Goal: Information Seeking & Learning: Learn about a topic

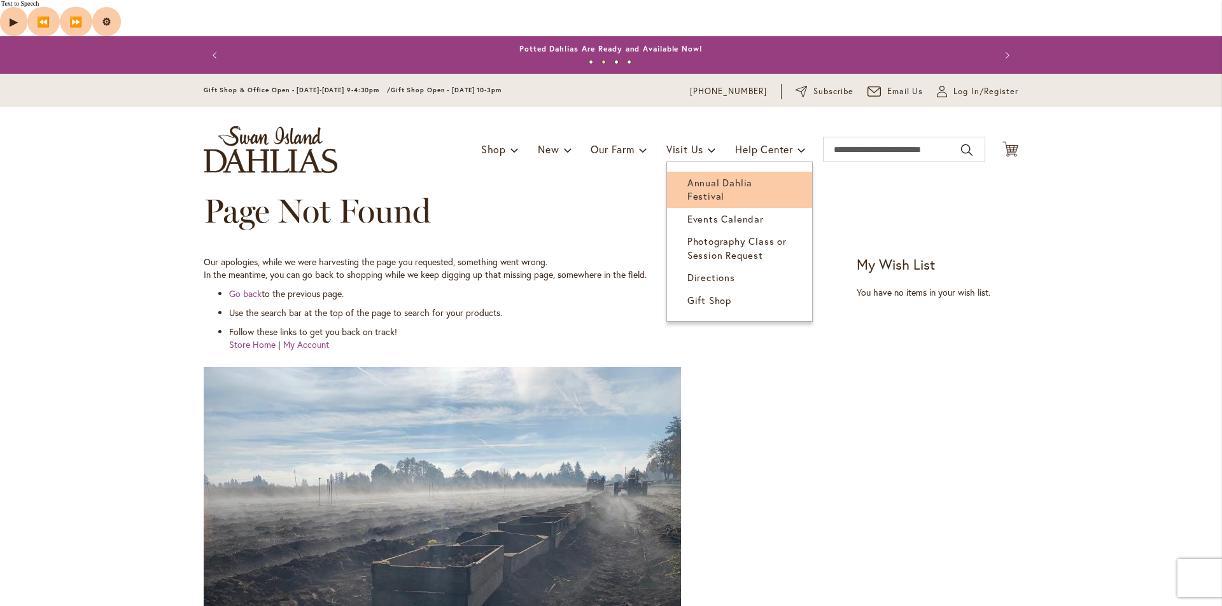
click at [709, 176] on span "Annual Dahlia Festival" at bounding box center [719, 189] width 65 height 26
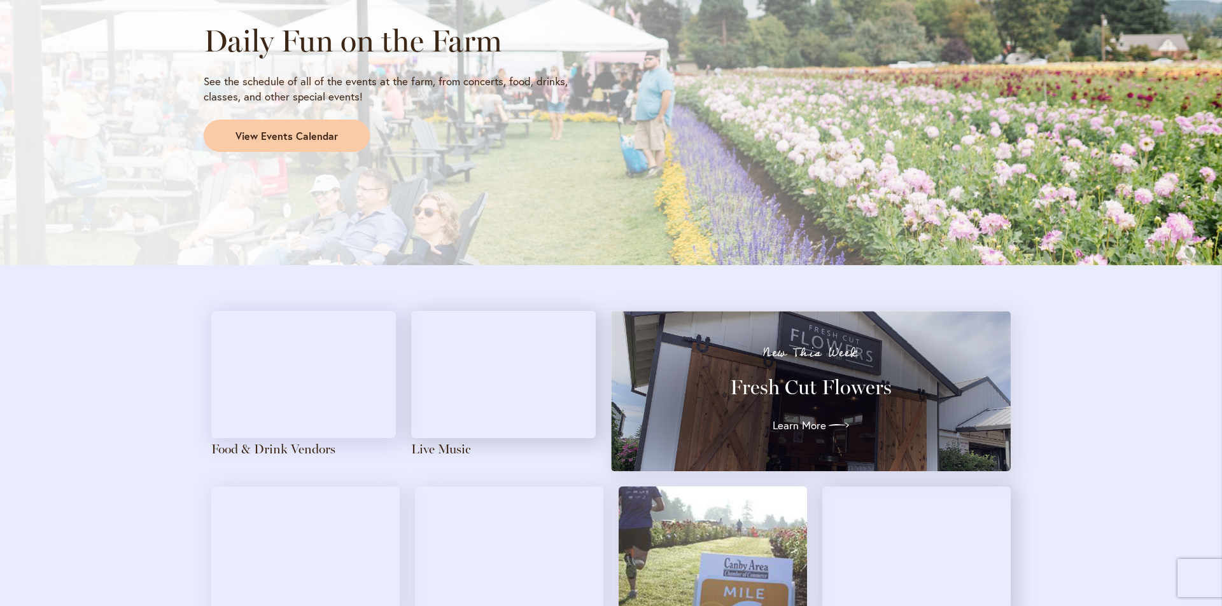
scroll to position [1273, 0]
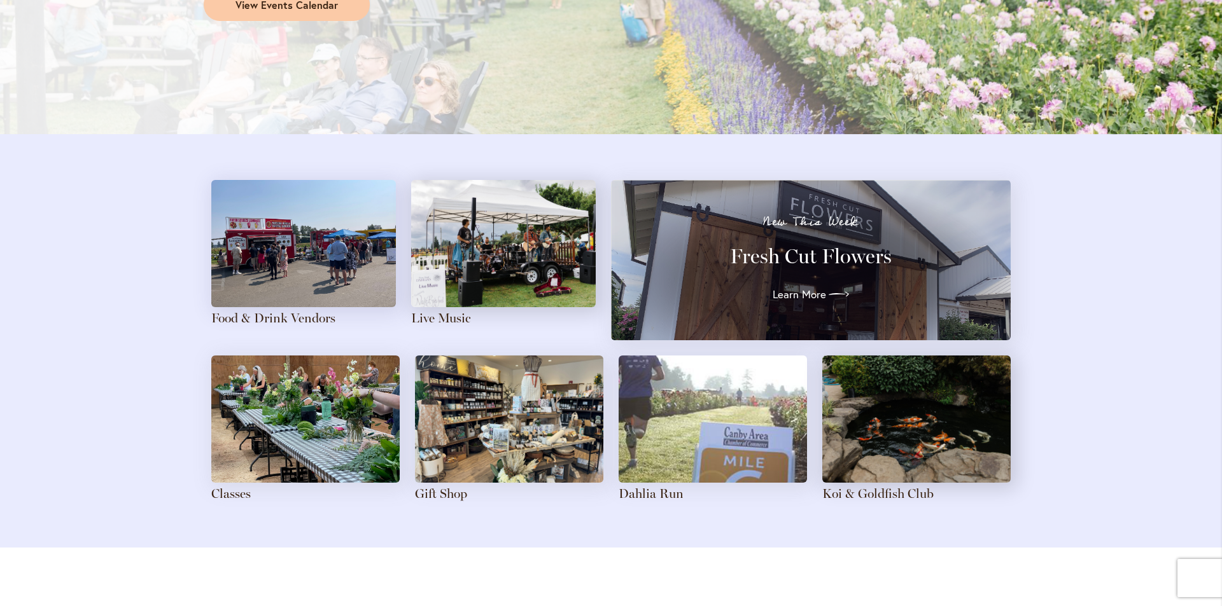
click at [318, 257] on img at bounding box center [303, 243] width 185 height 127
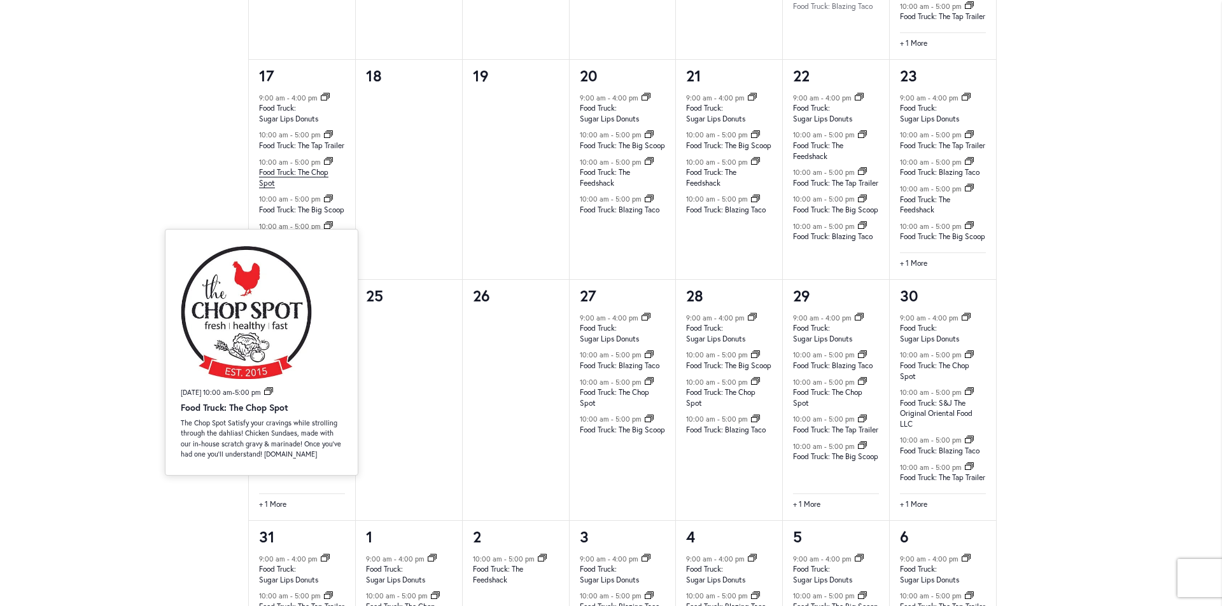
scroll to position [1297, 0]
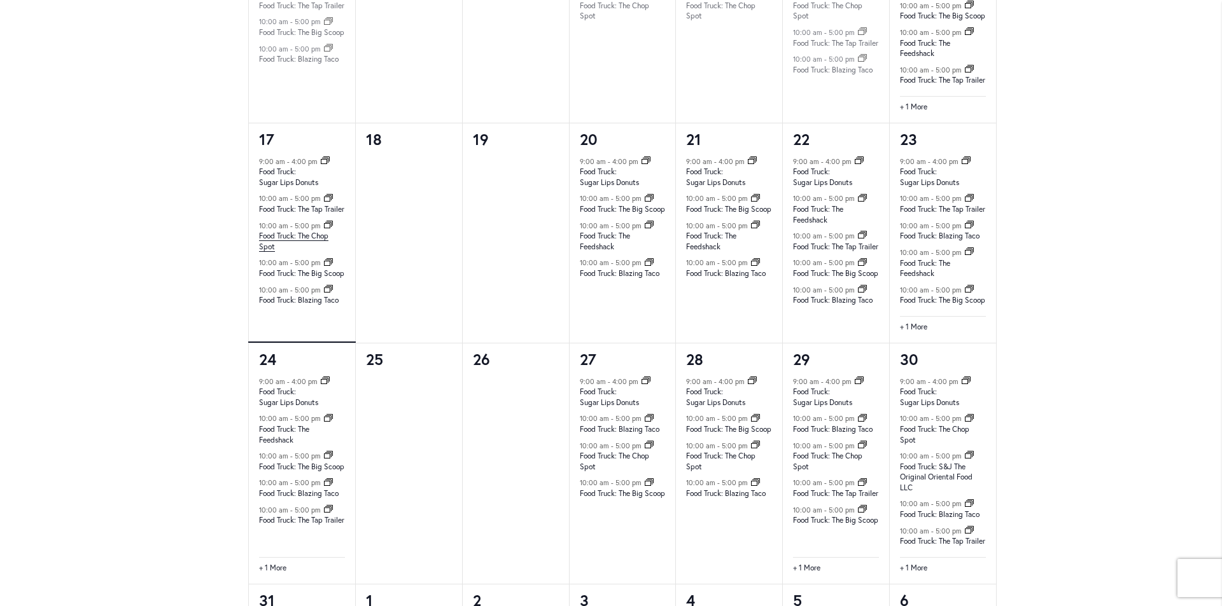
drag, startPoint x: 158, startPoint y: 305, endPoint x: 282, endPoint y: 311, distance: 124.2
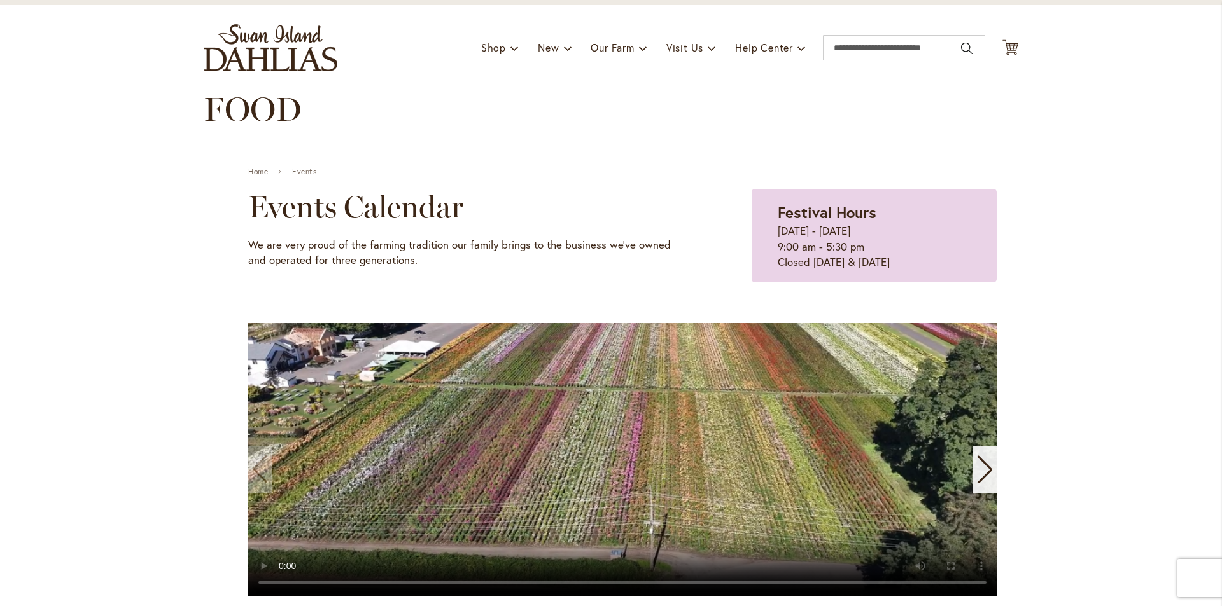
scroll to position [0, 0]
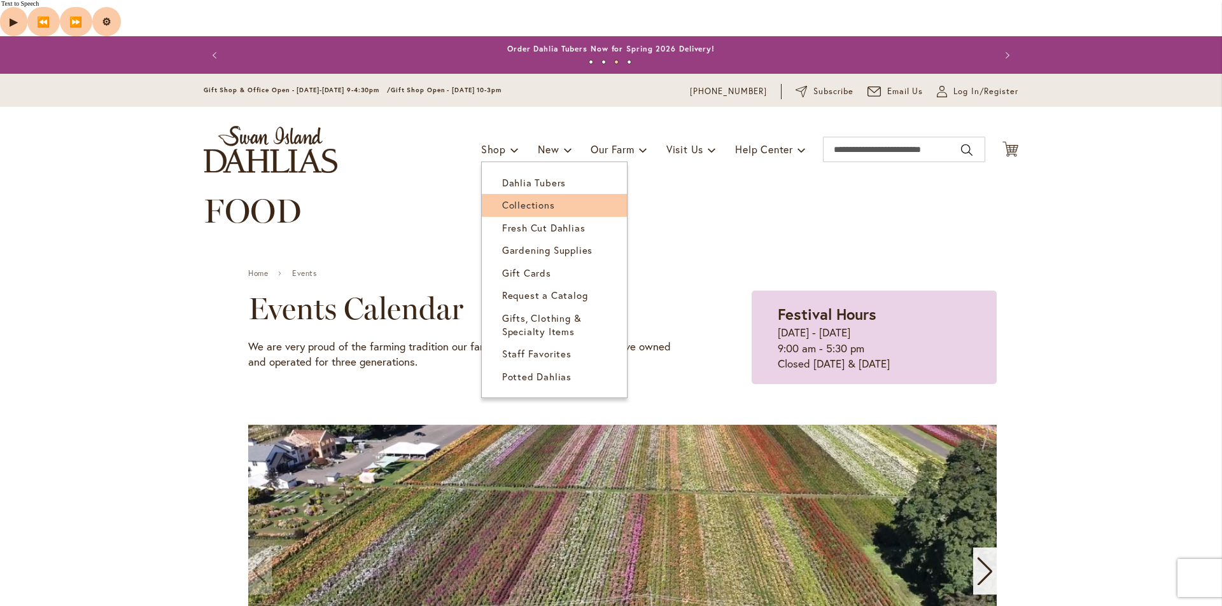
click at [544, 199] on span "Collections" at bounding box center [528, 205] width 53 height 13
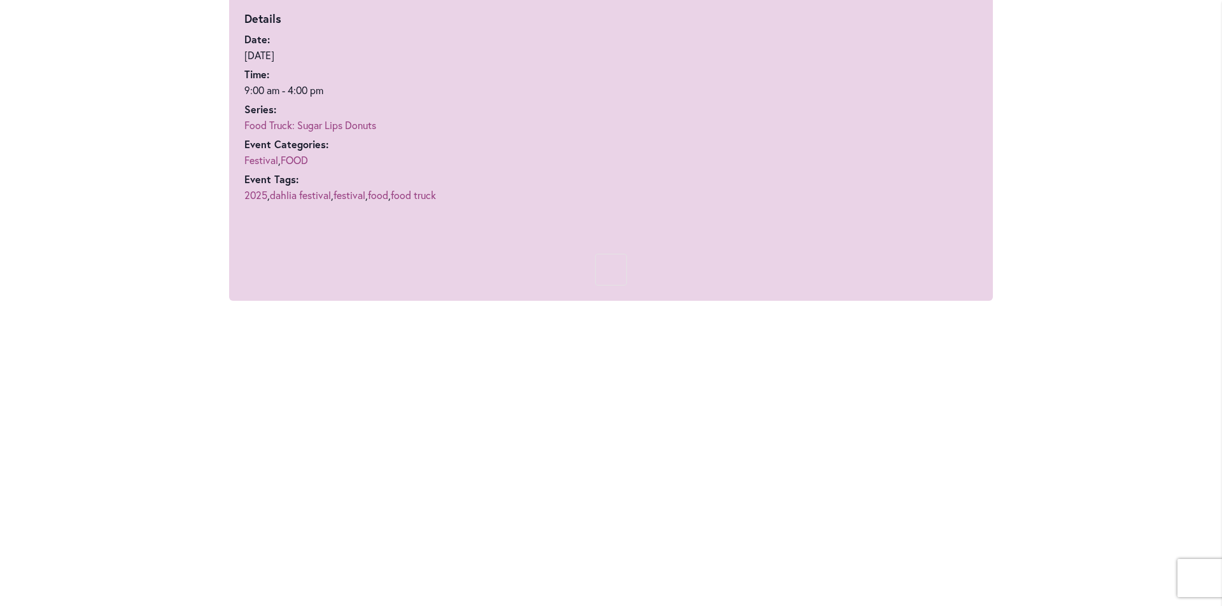
scroll to position [954, 0]
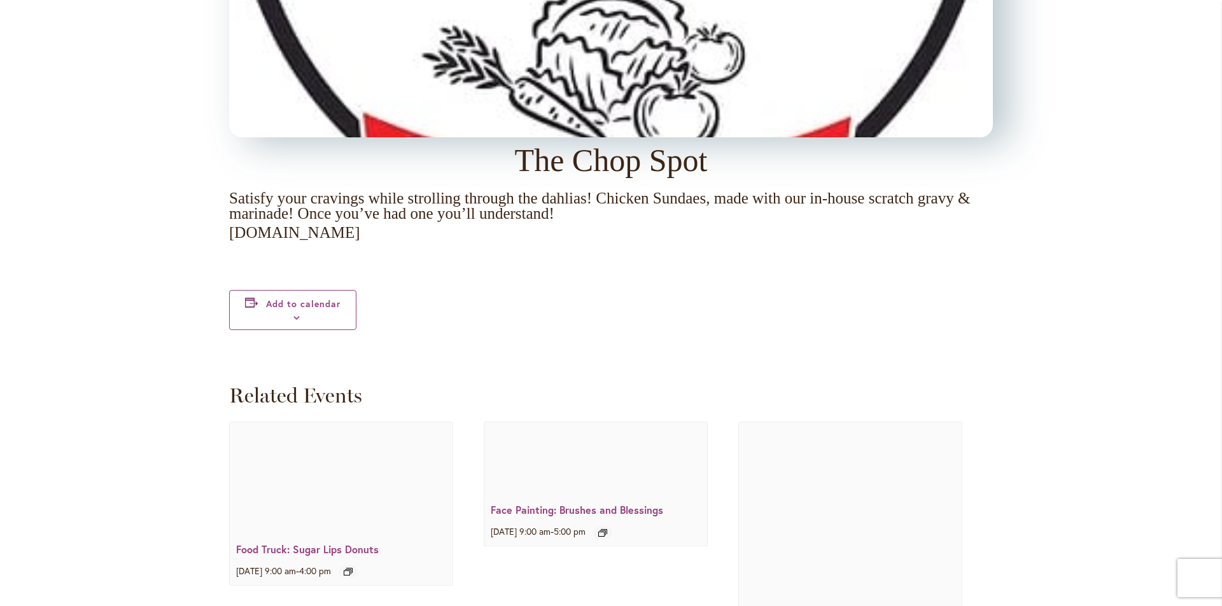
scroll to position [1169, 0]
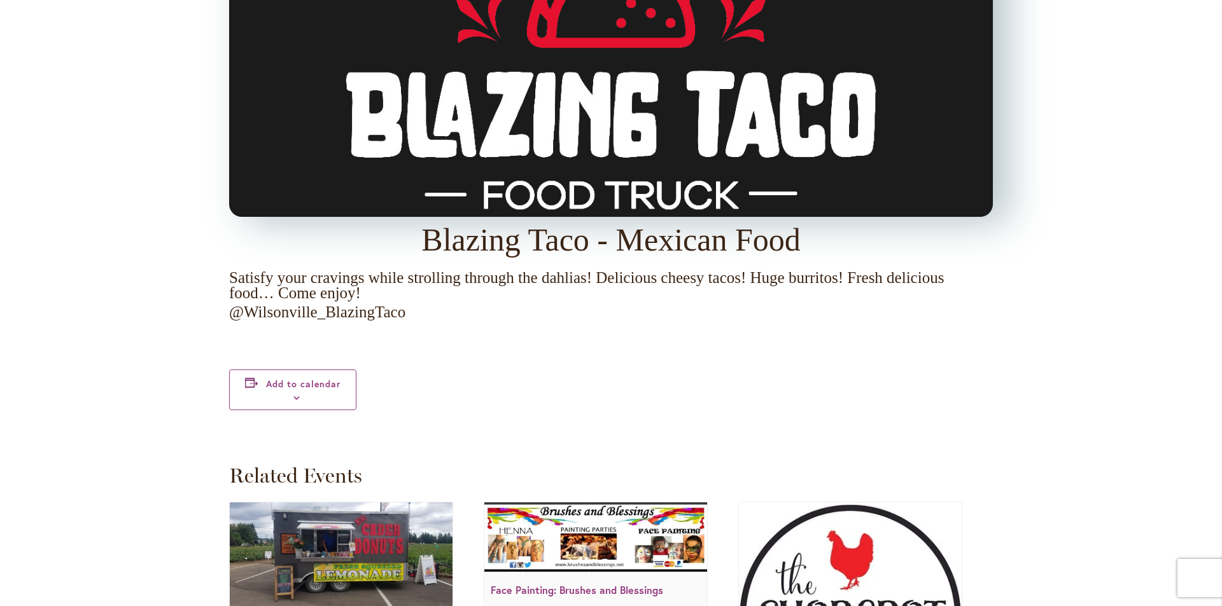
scroll to position [1424, 0]
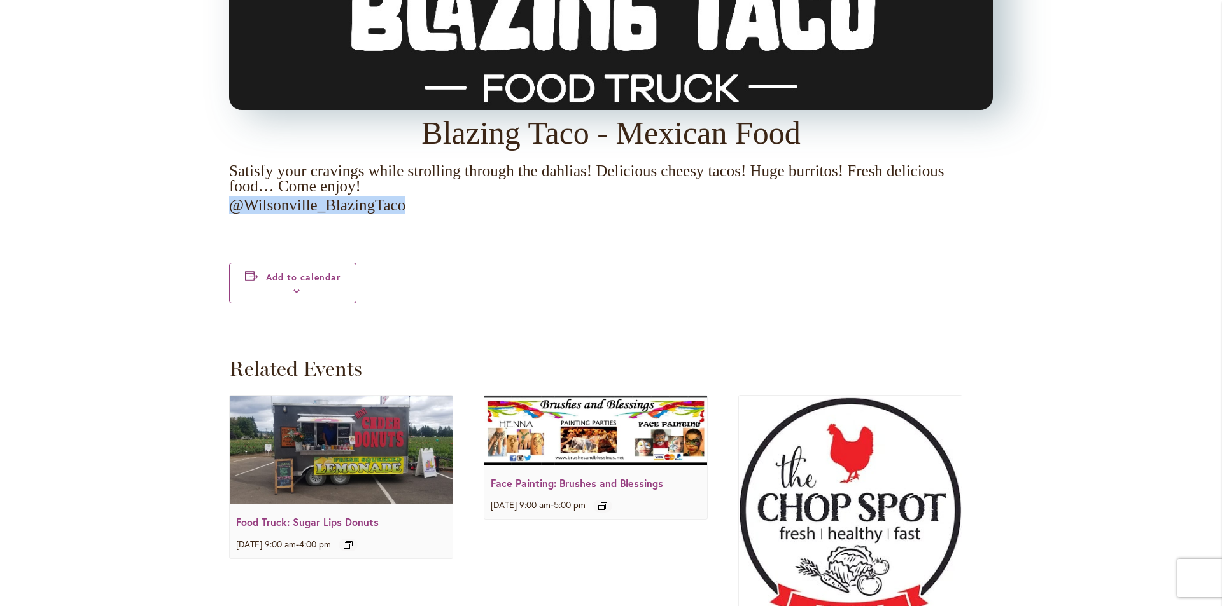
drag, startPoint x: 417, startPoint y: 204, endPoint x: 214, endPoint y: 209, distance: 203.7
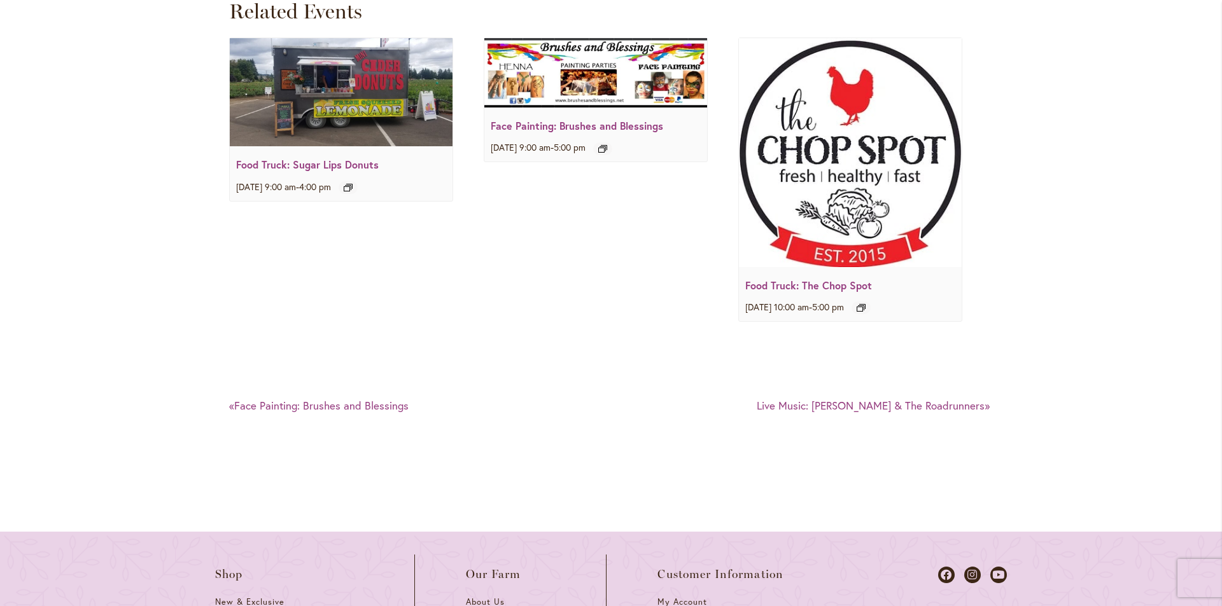
scroll to position [2089, 0]
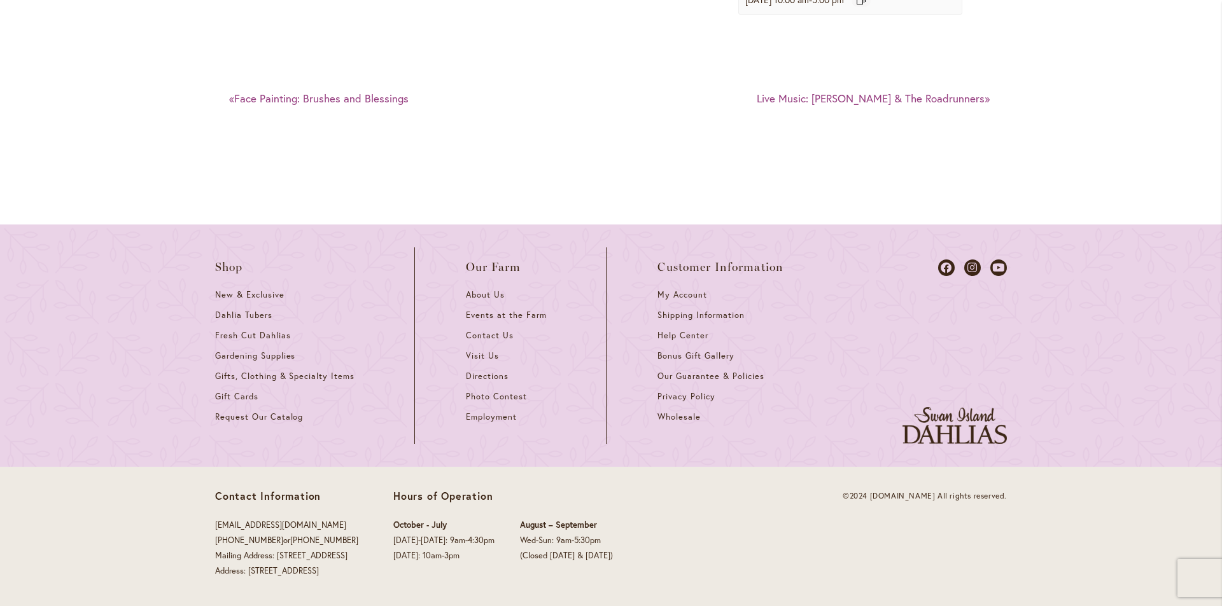
drag, startPoint x: 374, startPoint y: 575, endPoint x: 244, endPoint y: 573, distance: 129.8
click at [244, 573] on p "info@dahlias.com (503) 266-7711 or 1-800-410-6540 Mailing Address: PO Box 700, …" at bounding box center [286, 548] width 143 height 61
drag, startPoint x: 247, startPoint y: 570, endPoint x: 358, endPoint y: 569, distance: 111.4
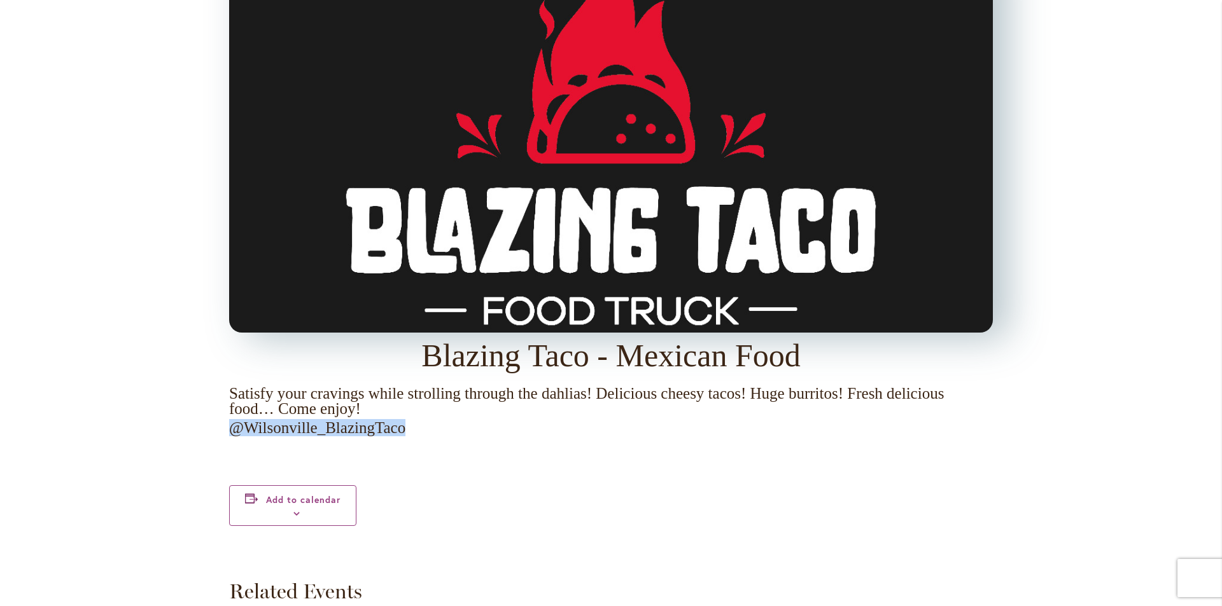
scroll to position [1198, 0]
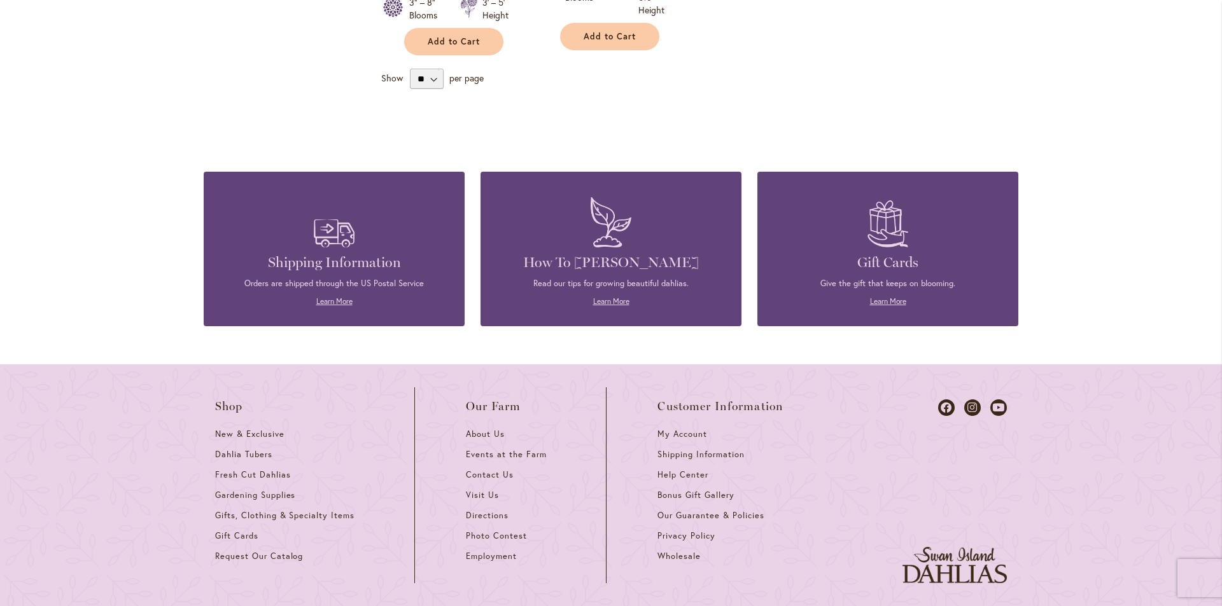
scroll to position [886, 0]
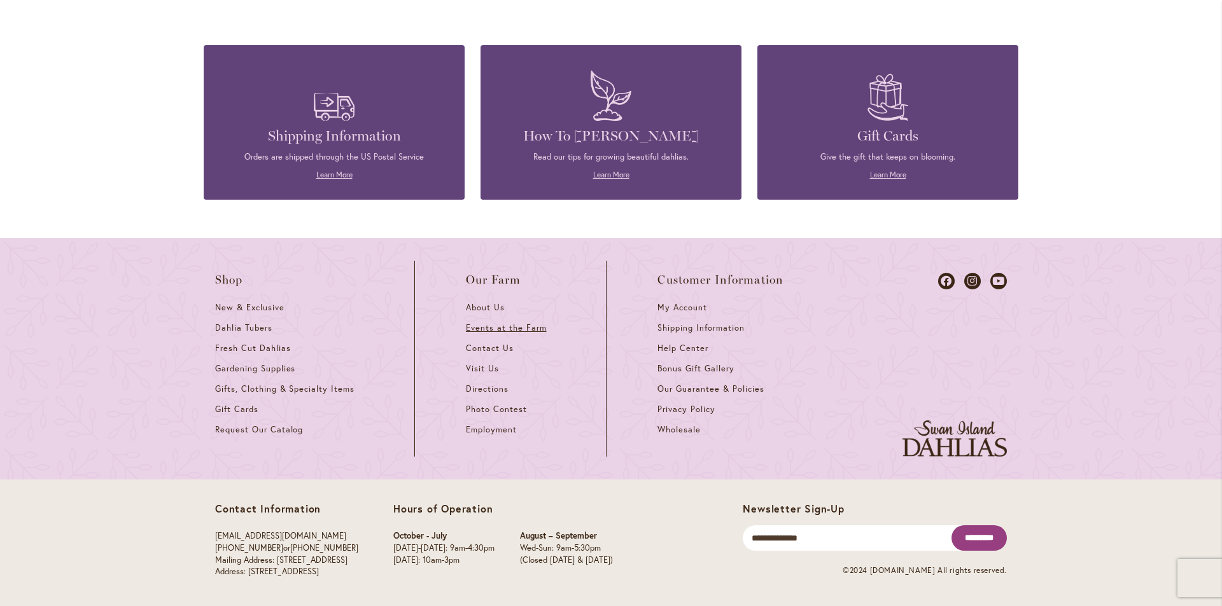
click at [500, 328] on span "Events at the Farm" at bounding box center [506, 328] width 80 height 11
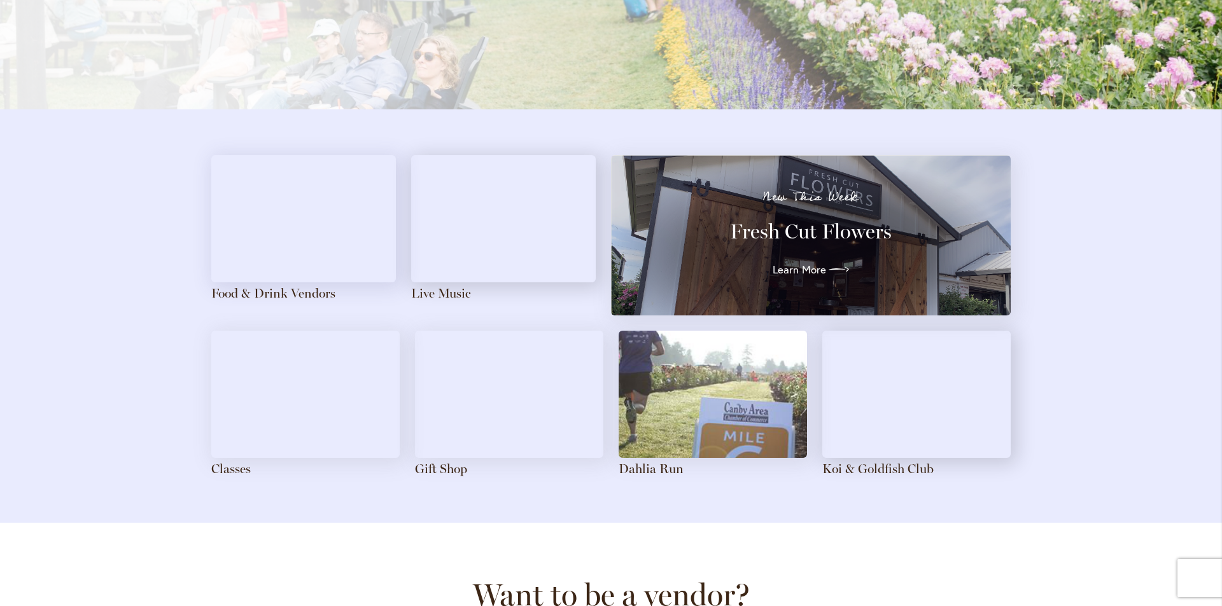
scroll to position [1336, 0]
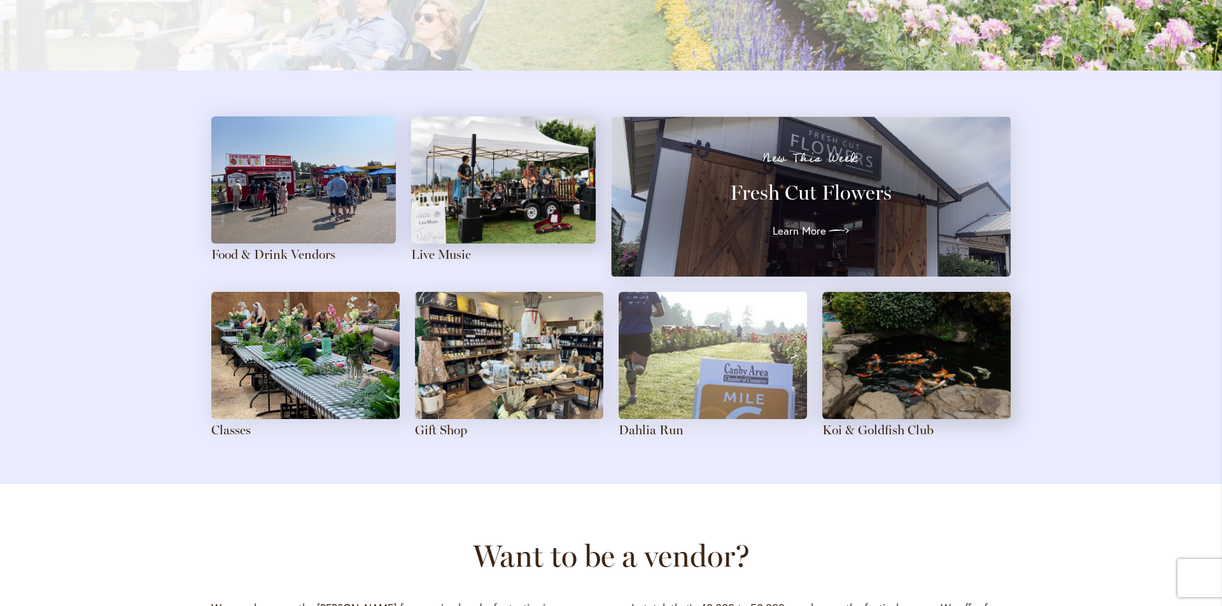
click at [528, 338] on img at bounding box center [509, 355] width 188 height 127
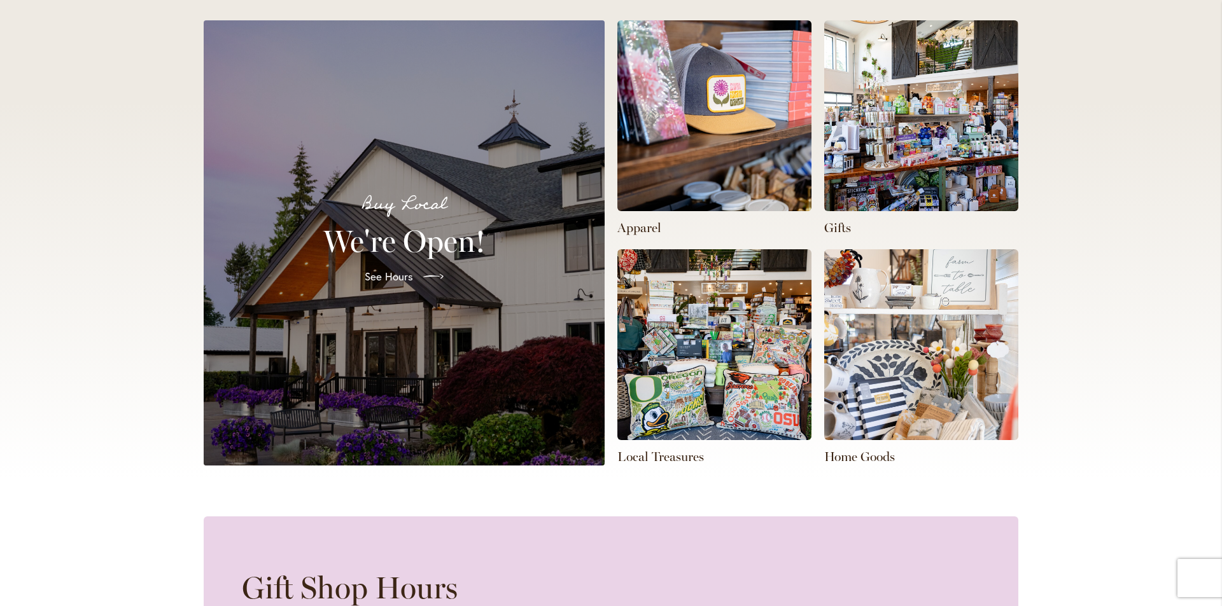
scroll to position [318, 0]
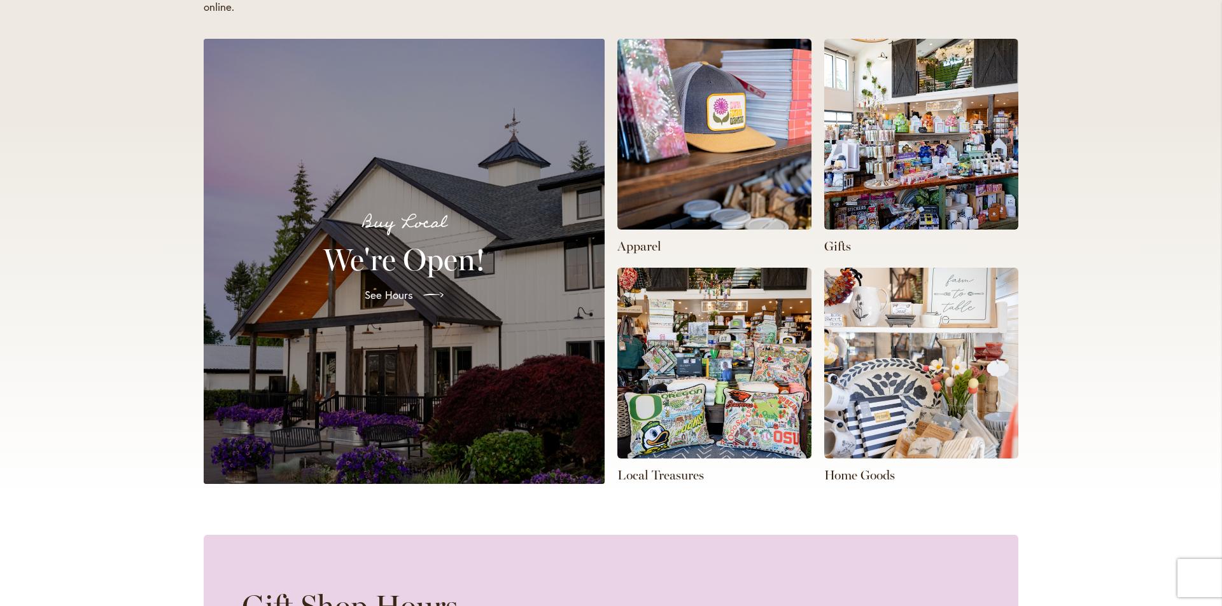
click at [873, 354] on img at bounding box center [921, 363] width 194 height 191
click at [401, 294] on span "See Hours" at bounding box center [387, 295] width 48 height 15
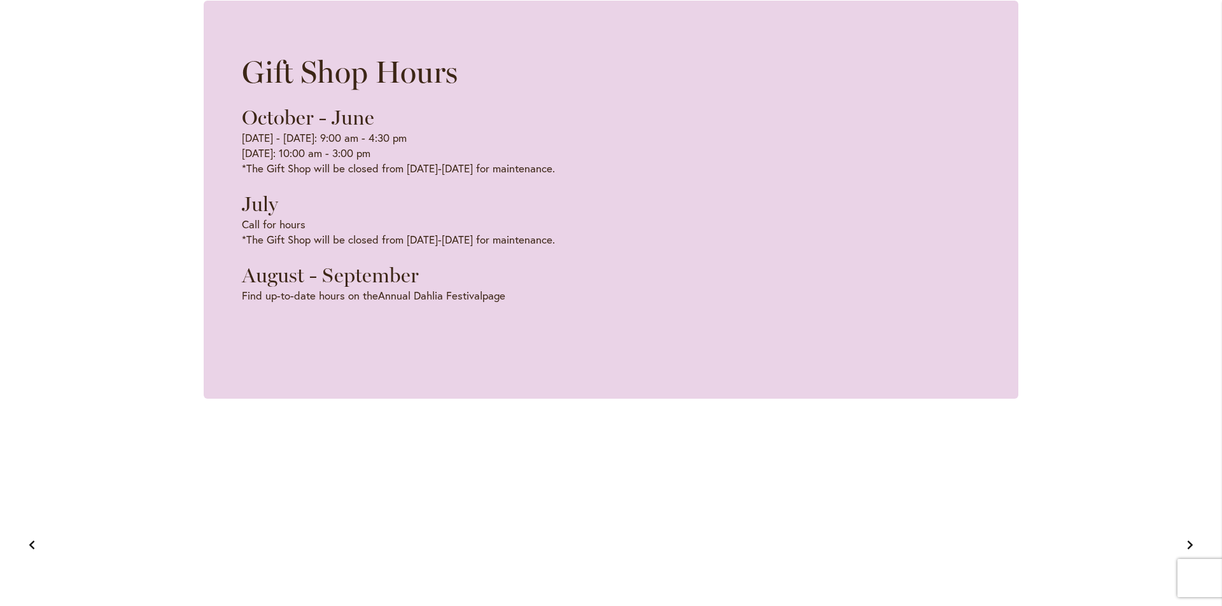
scroll to position [0, 1213]
